Goal: Find contact information: Find contact information

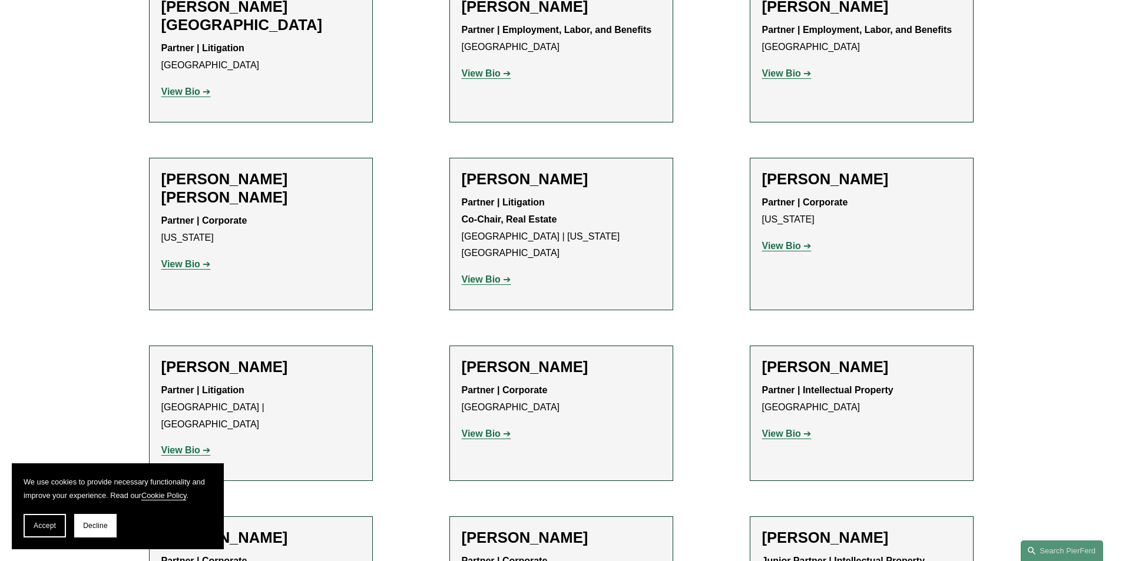
scroll to position [7536, 0]
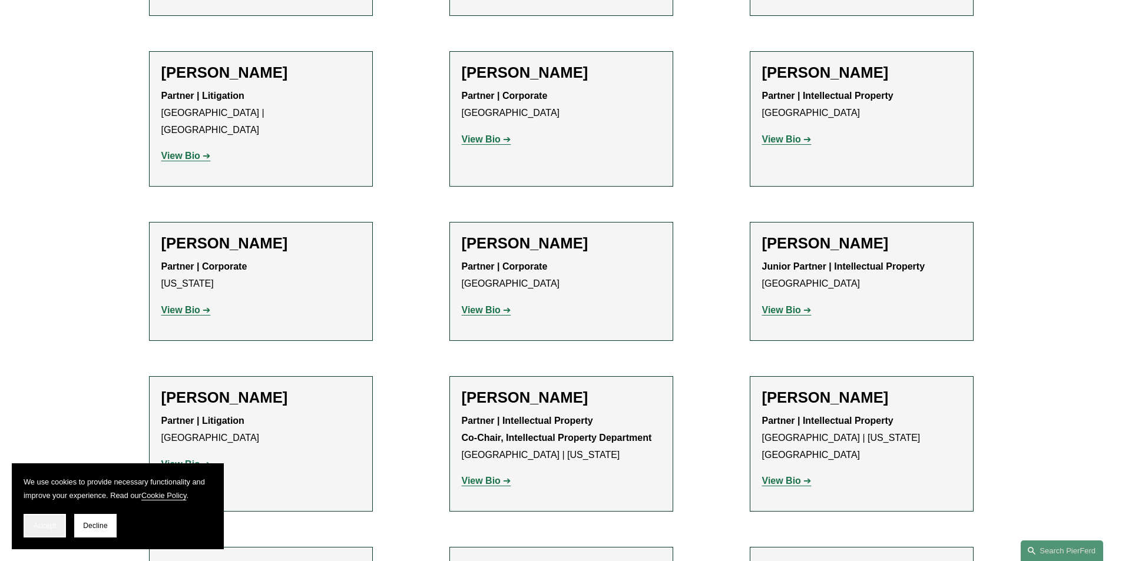
click at [49, 527] on span "Accept" at bounding box center [45, 526] width 22 height 8
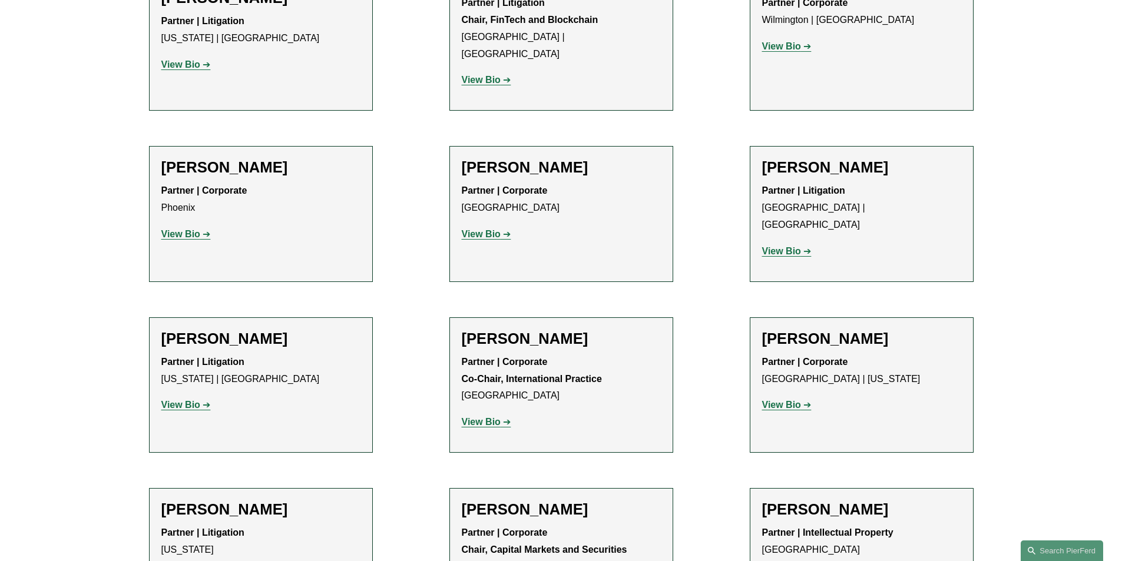
scroll to position [8007, 0]
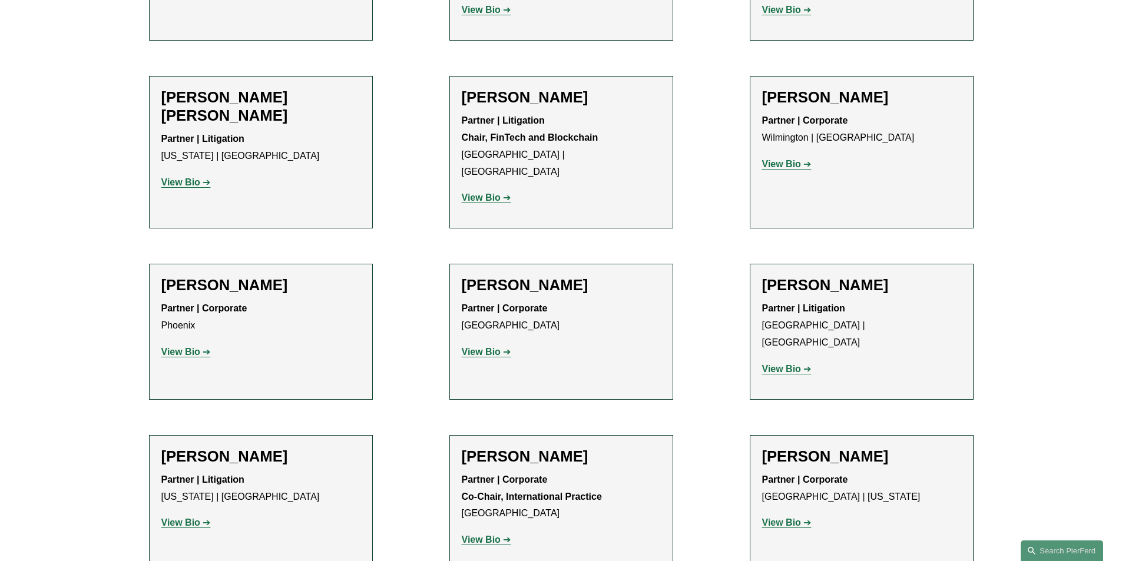
click at [858, 447] on div "[PERSON_NAME] Partner | Corporate [GEOGRAPHIC_DATA] | [US_STATE] View Bio Locat…" at bounding box center [861, 494] width 199 height 94
click at [844, 447] on h2 "[PERSON_NAME]" at bounding box center [861, 456] width 199 height 18
click at [786, 518] on strong "View Bio" at bounding box center [781, 523] width 39 height 10
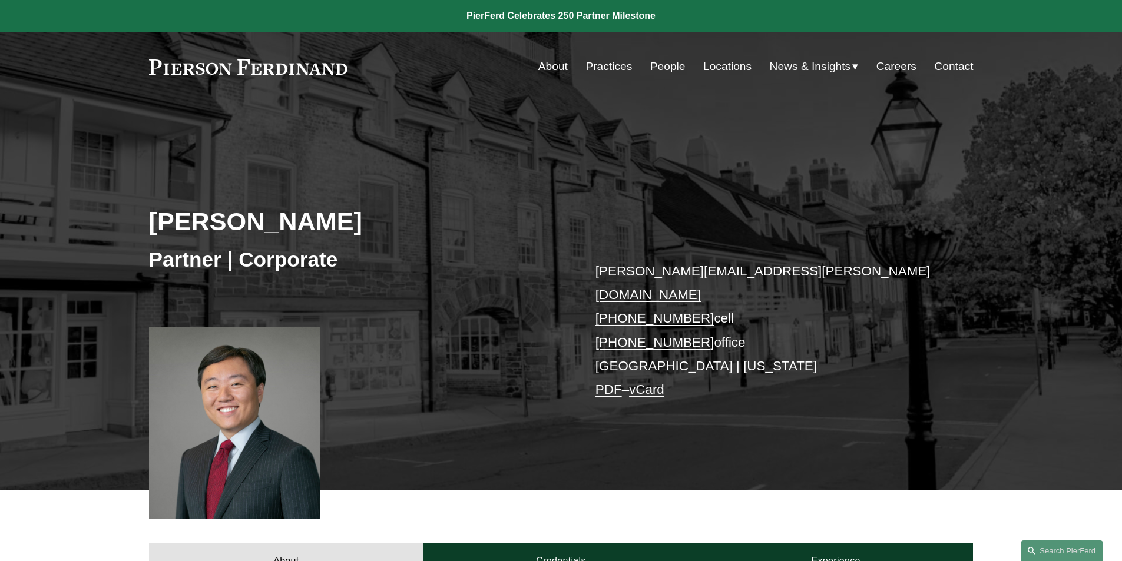
scroll to position [59, 0]
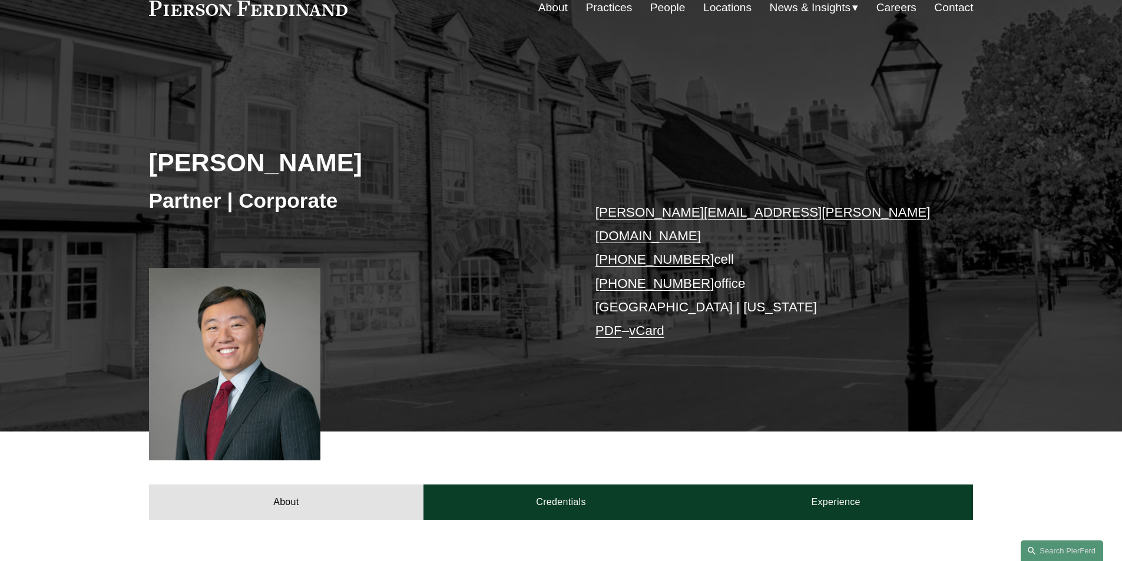
click at [728, 284] on p "kenneth.liao@pierferd.com +1.646.678.2359 cell +1.646.948.8820 office Princeton…" at bounding box center [766, 272] width 343 height 142
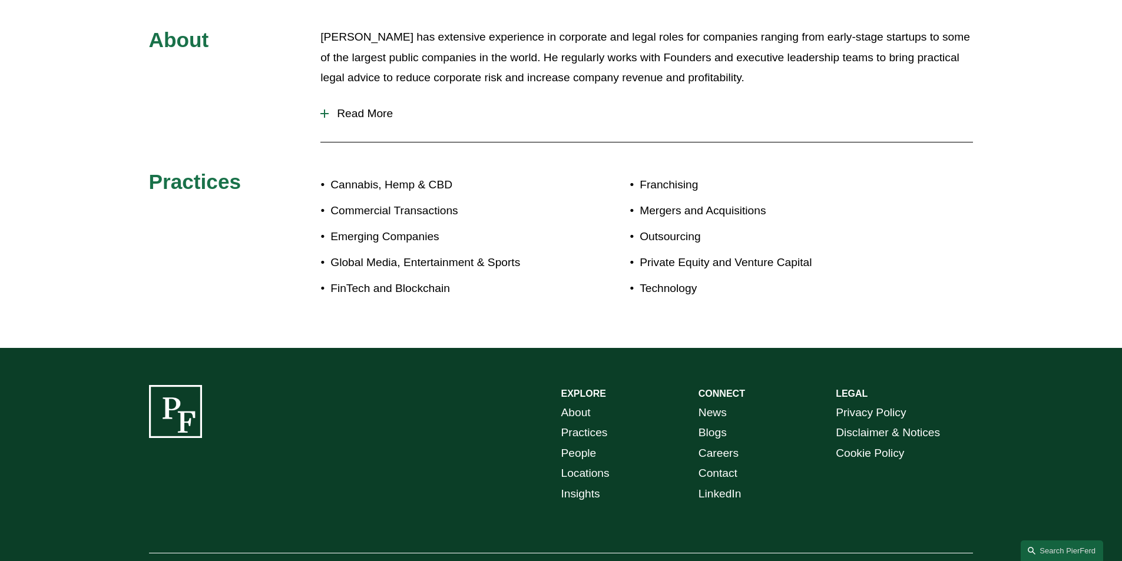
scroll to position [530, 0]
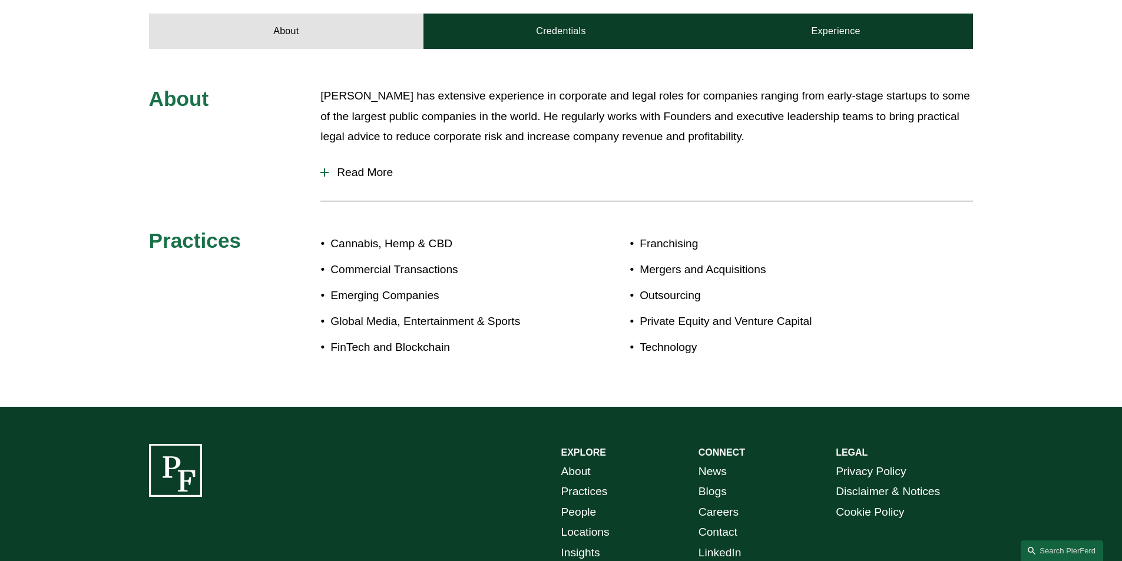
click at [393, 162] on button "Read More" at bounding box center [646, 172] width 652 height 31
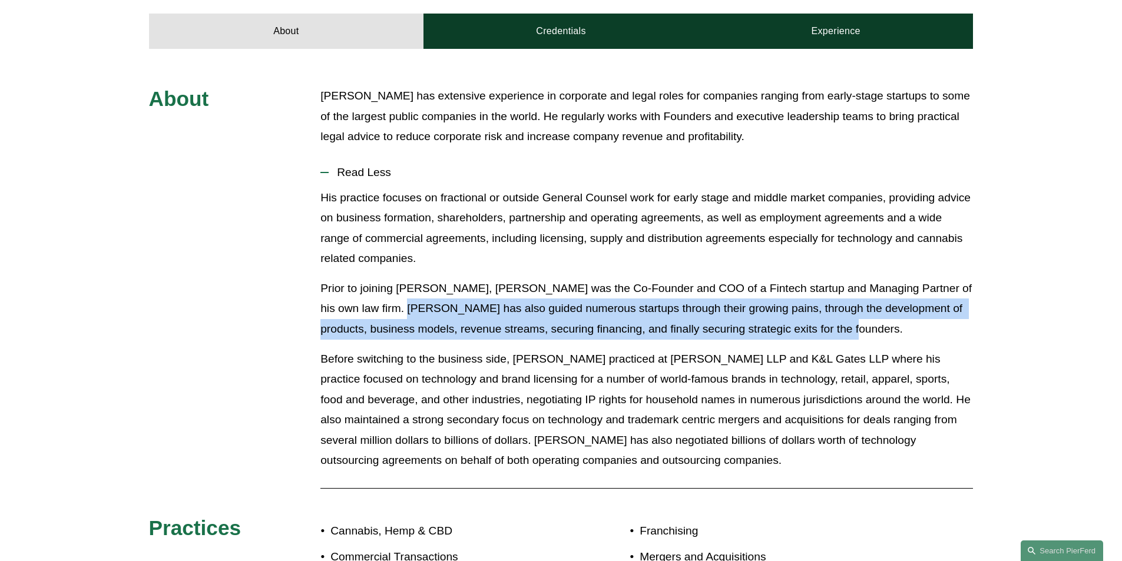
drag, startPoint x: 782, startPoint y: 311, endPoint x: 372, endPoint y: 283, distance: 411.9
click at [372, 283] on p "Prior to joining Pierson Ferdinand, Mr. Liao was the Co-Founder and COO of a Fi…" at bounding box center [646, 308] width 652 height 61
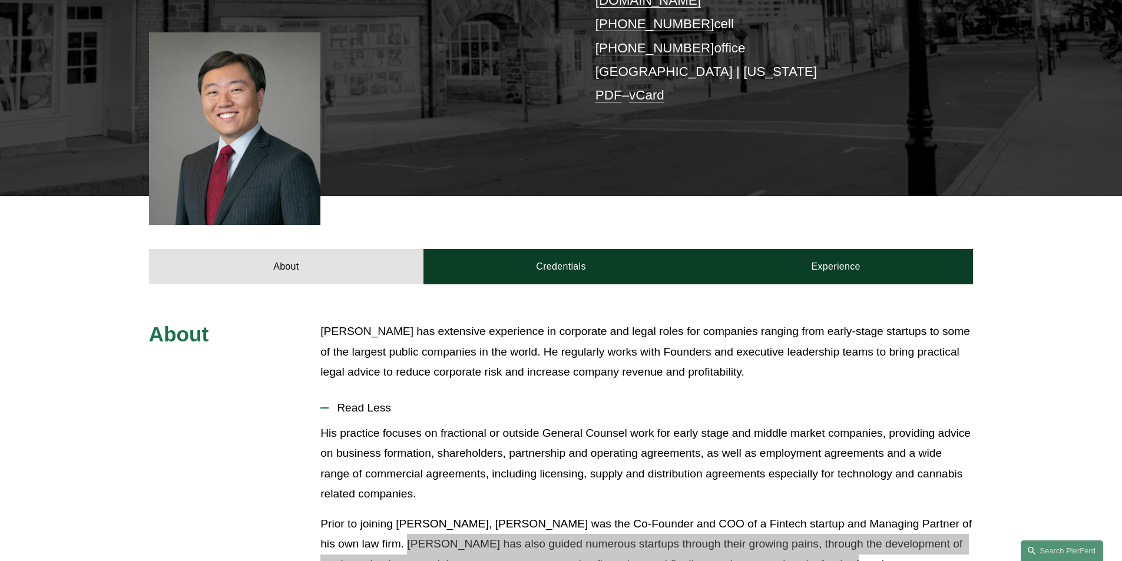
scroll to position [118, 0]
